Goal: Task Accomplishment & Management: Manage account settings

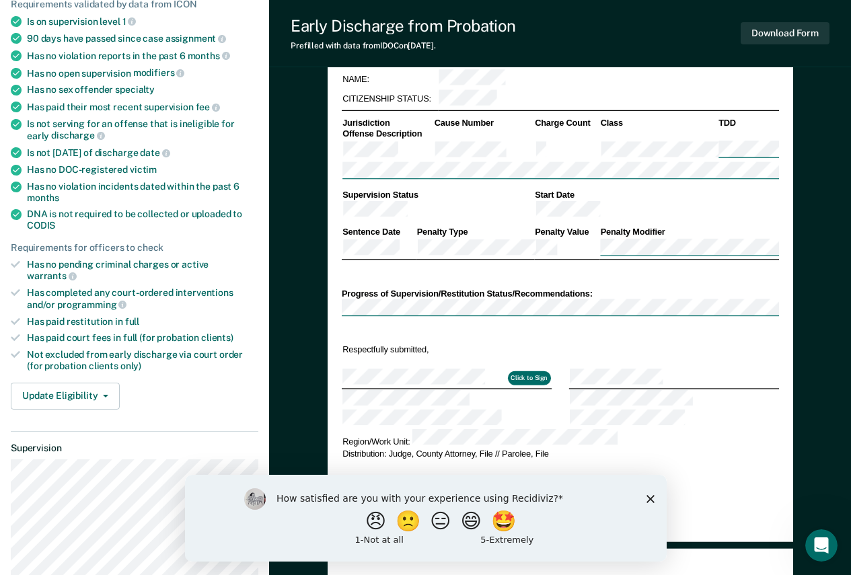
scroll to position [403, 0]
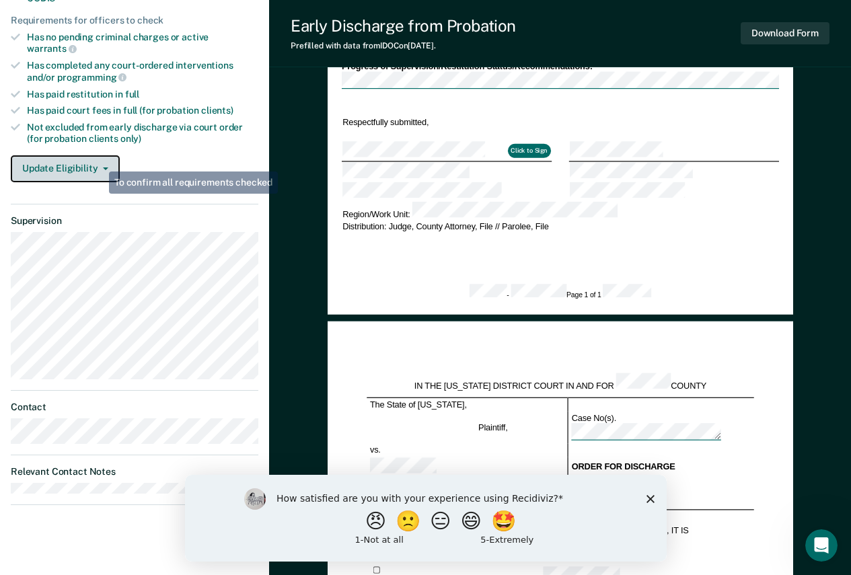
click at [99, 155] on button "Update Eligibility" at bounding box center [65, 168] width 109 height 27
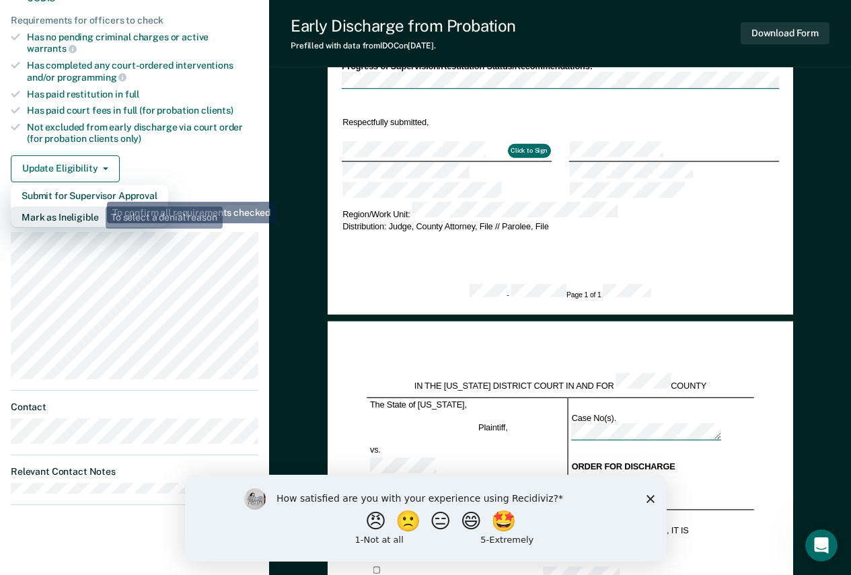
click at [95, 206] on button "Mark as Ineligible" at bounding box center [89, 217] width 157 height 22
type textarea "x"
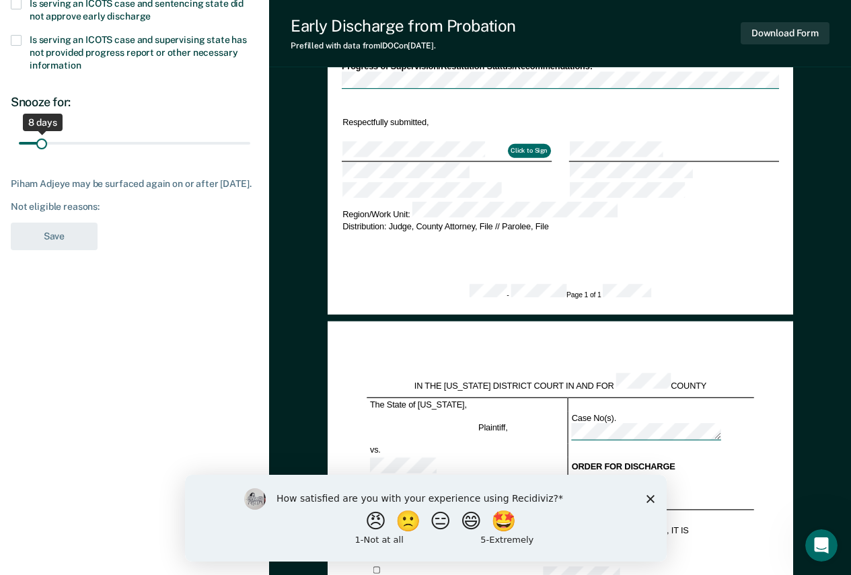
drag, startPoint x: 95, startPoint y: 141, endPoint x: 42, endPoint y: 143, distance: 52.5
type input "8"
click at [42, 143] on input "range" at bounding box center [134, 143] width 231 height 24
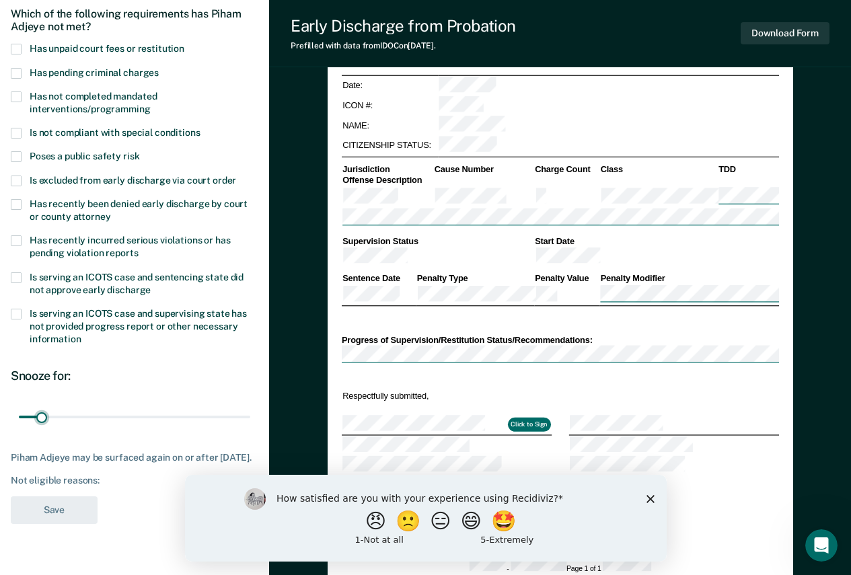
scroll to position [0, 0]
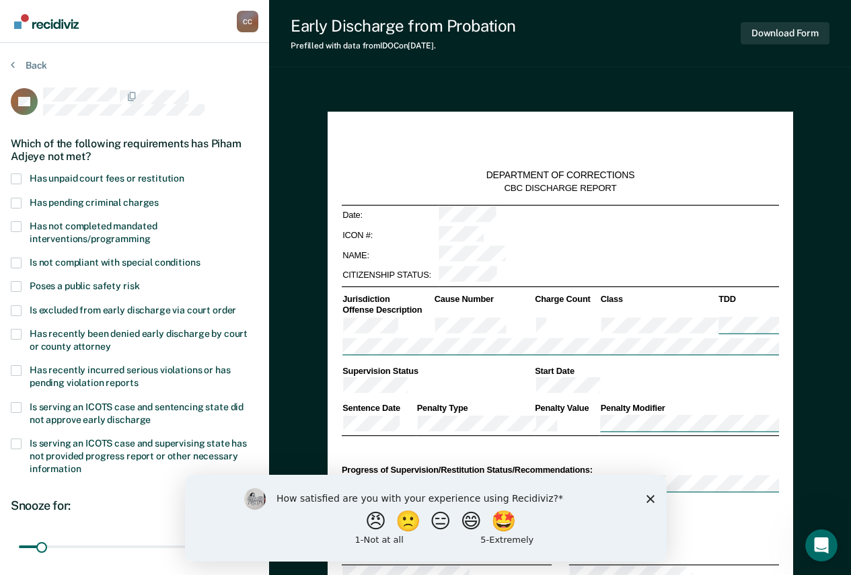
click at [119, 243] on label "Has not completed mandated interventions/programming" at bounding box center [134, 234] width 247 height 26
click at [151, 234] on input "Has not completed mandated interventions/programming" at bounding box center [151, 234] width 0 height 0
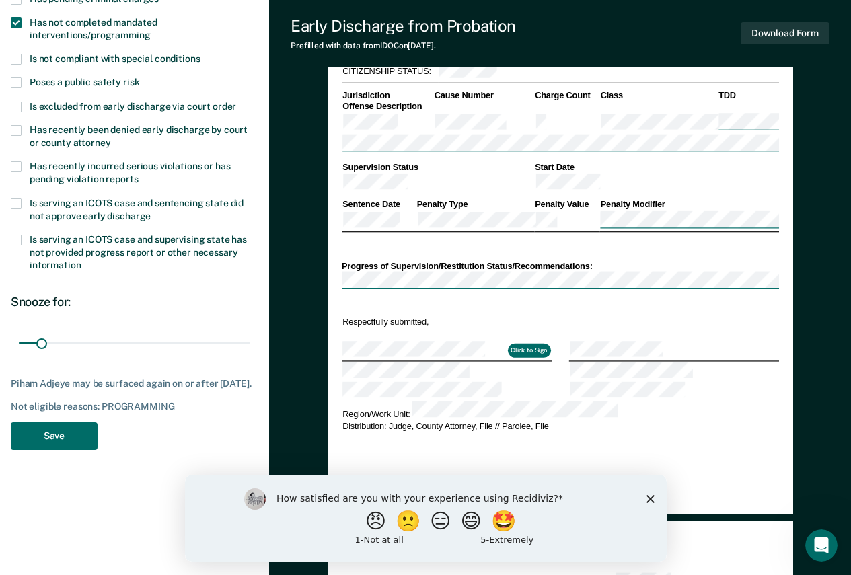
scroll to position [269, 0]
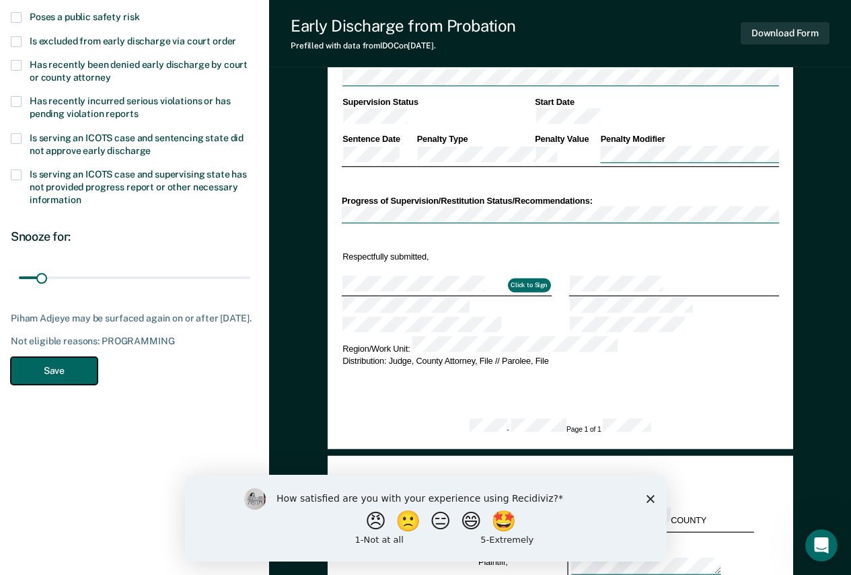
click at [53, 379] on button "Save" at bounding box center [54, 371] width 87 height 28
type textarea "x"
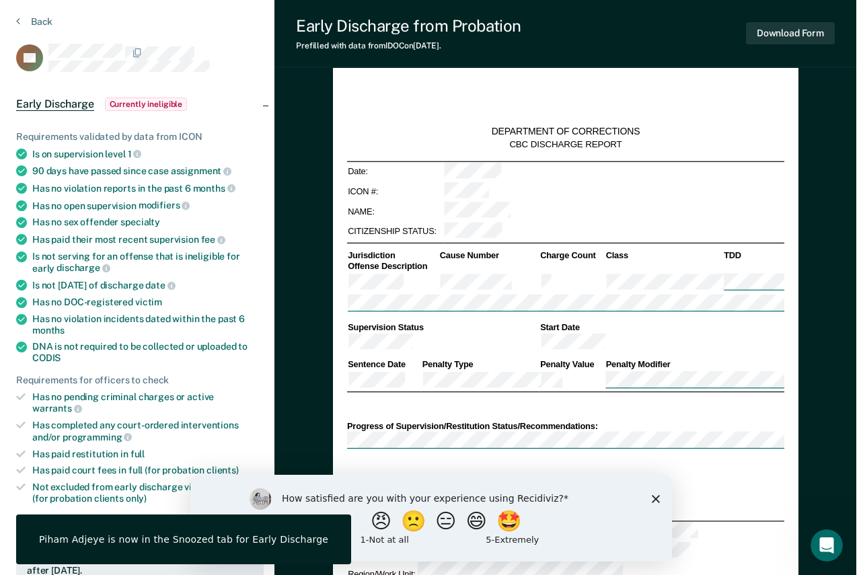
scroll to position [0, 0]
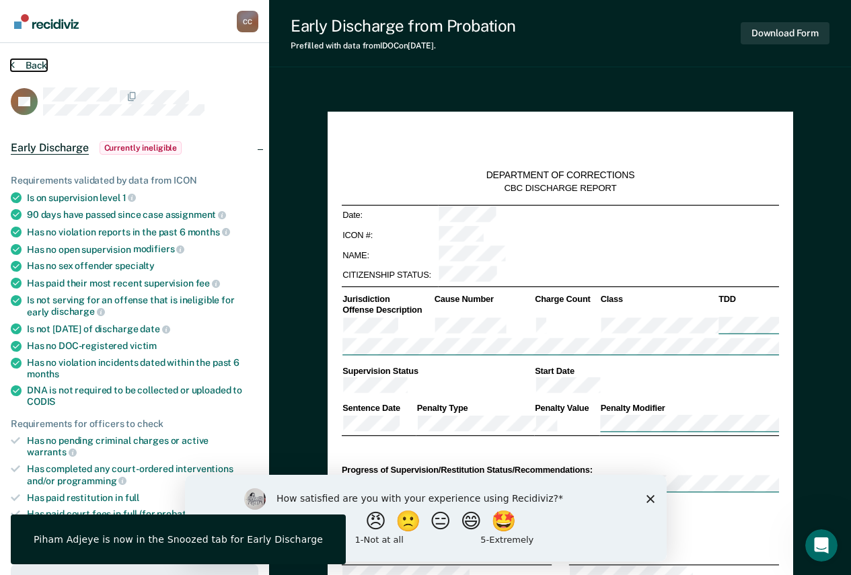
click at [40, 68] on button "Back" at bounding box center [29, 65] width 36 height 12
